Goal: Task Accomplishment & Management: Use online tool/utility

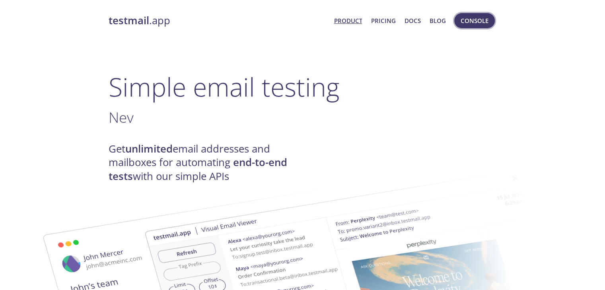
click at [467, 21] on span "Console" at bounding box center [474, 21] width 28 height 10
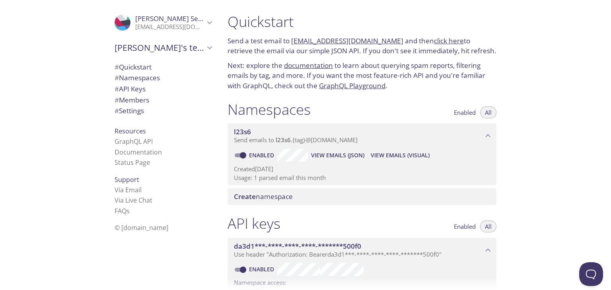
drag, startPoint x: 388, startPoint y: 43, endPoint x: 291, endPoint y: 37, distance: 96.8
click at [291, 37] on p "Send a test email to [EMAIL_ADDRESS][DOMAIN_NAME] and then click here to retrie…" at bounding box center [361, 46] width 269 height 20
copy link "[EMAIL_ADDRESS][DOMAIN_NAME]"
click at [434, 41] on link "click here" at bounding box center [449, 40] width 30 height 9
copy link "[EMAIL_ADDRESS][DOMAIN_NAME]"
